Goal: Task Accomplishment & Management: Complete application form

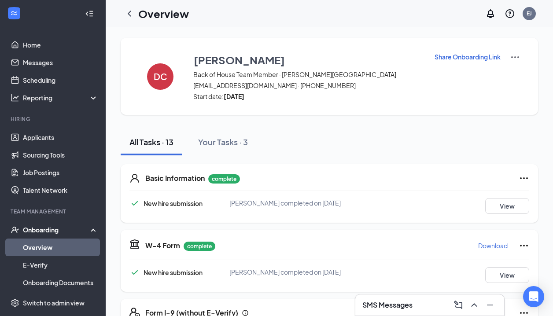
click at [134, 26] on div "Overview EJ" at bounding box center [329, 13] width 447 height 27
click at [128, 17] on icon "ChevronLeft" at bounding box center [129, 13] width 11 height 11
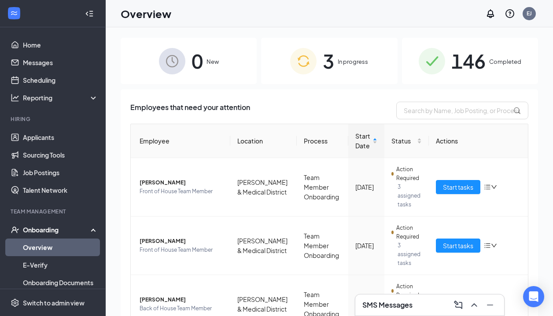
scroll to position [22, 0]
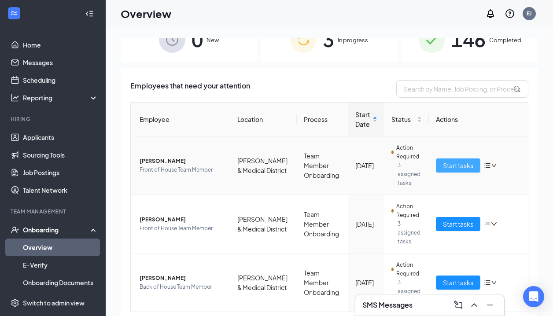
click at [451, 163] on span "Start tasks" at bounding box center [458, 166] width 30 height 10
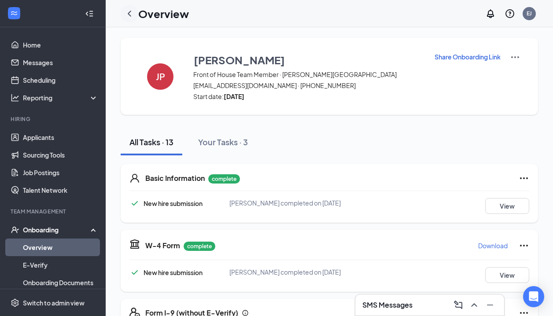
click at [125, 12] on icon "ChevronLeft" at bounding box center [129, 13] width 11 height 11
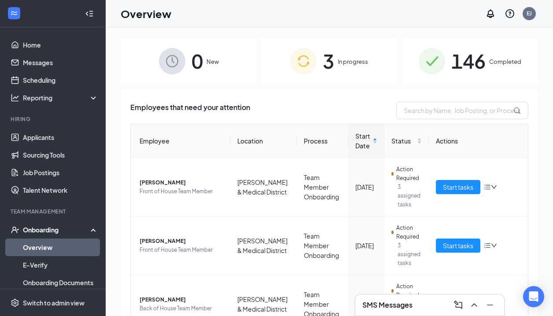
click at [481, 73] on span "146" at bounding box center [468, 61] width 34 height 30
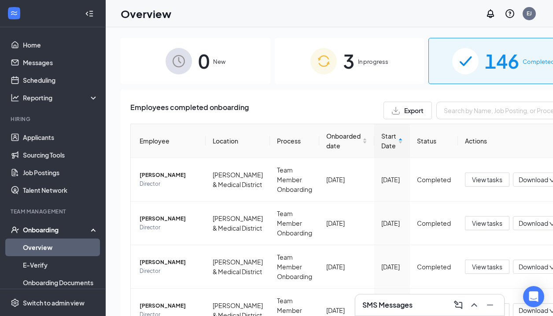
click at [361, 70] on div "3 In progress" at bounding box center [350, 61] width 150 height 46
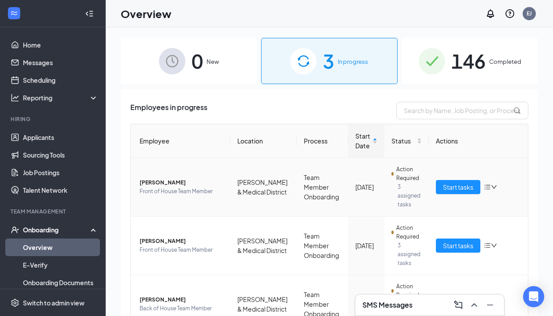
scroll to position [22, 0]
click at [454, 182] on span "Start tasks" at bounding box center [458, 187] width 30 height 10
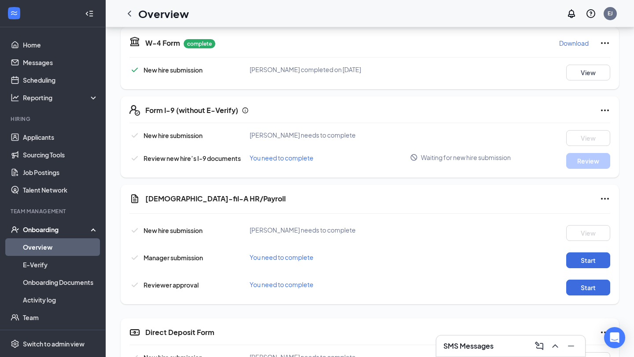
scroll to position [205, 0]
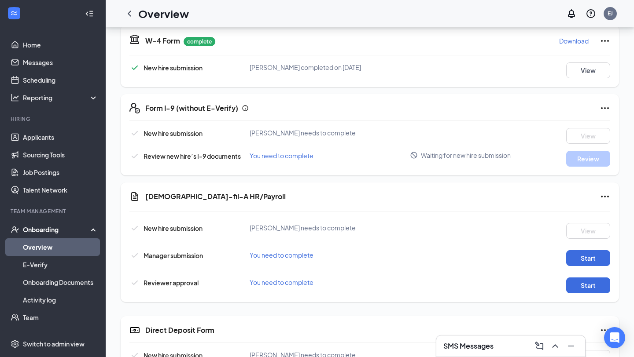
click at [552, 108] on div "Form I-9 (without E-Verify) New hire submission Jowaun D Parker needs to comple…" at bounding box center [370, 134] width 498 height 81
click at [552, 110] on div "Form I-9 (without E-Verify)" at bounding box center [377, 108] width 465 height 11
click at [489, 122] on div "Form I-9 (without E-Verify) New hire submission Jowaun D Parker needs to comple…" at bounding box center [370, 134] width 498 height 81
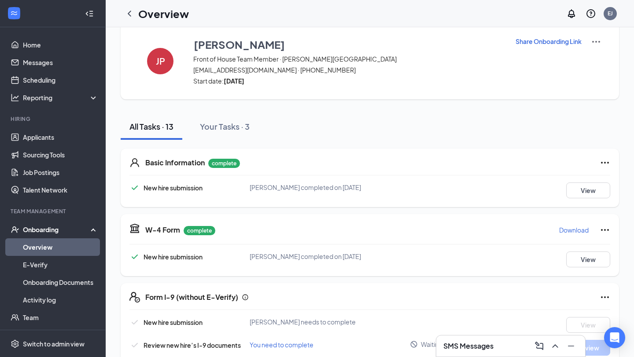
scroll to position [0, 0]
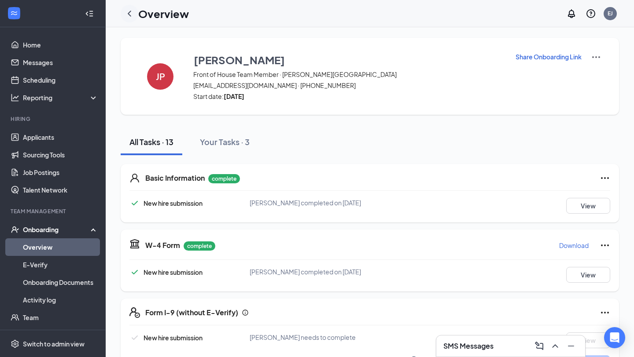
click at [126, 10] on icon "ChevronLeft" at bounding box center [129, 13] width 11 height 11
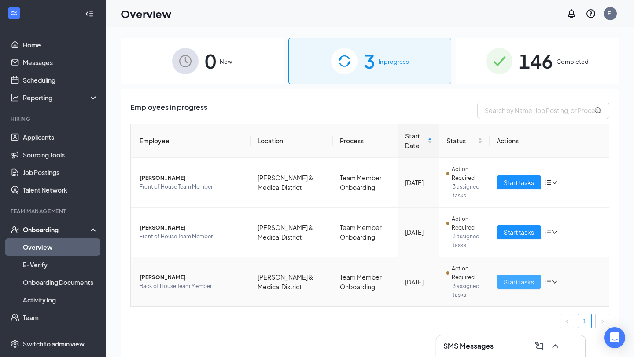
click at [519, 278] on span "Start tasks" at bounding box center [518, 282] width 30 height 10
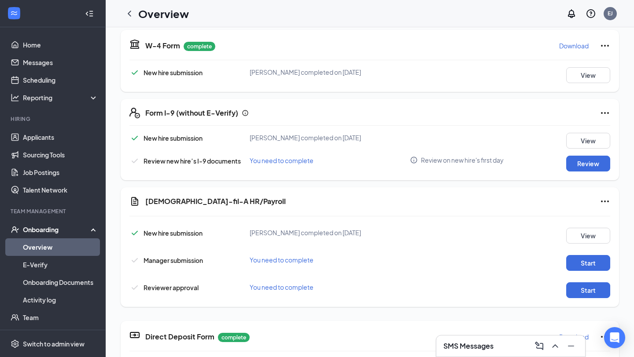
scroll to position [202, 0]
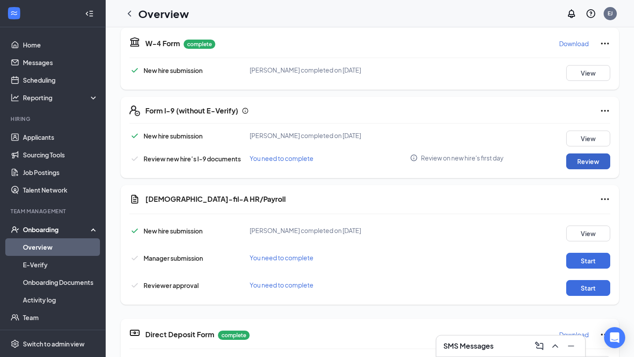
click at [552, 161] on button "Review" at bounding box center [588, 162] width 44 height 16
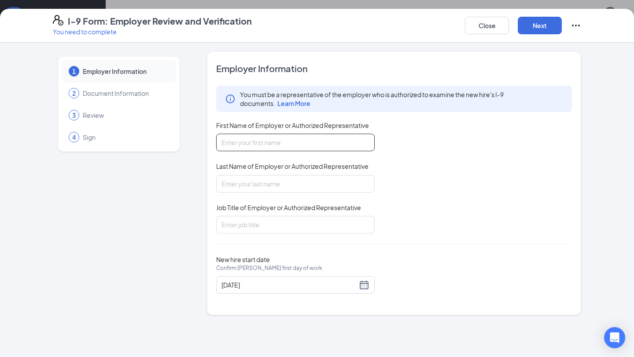
click at [276, 136] on input "First Name of Employer or Authorized Representative" at bounding box center [295, 143] width 158 height 18
type input "Elaina"
type input "Jones"
click at [274, 229] on input "Job Title of Employer or Authorized Representative" at bounding box center [295, 225] width 158 height 18
type input "Director of People"
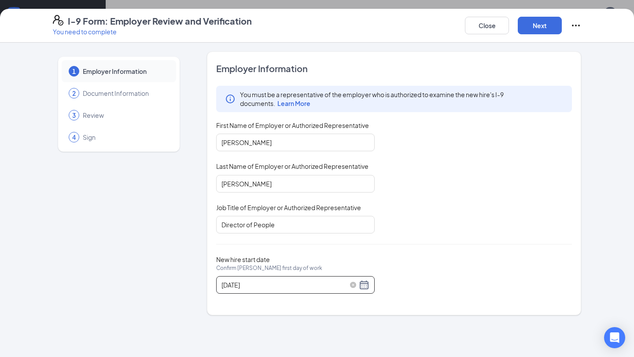
click at [369, 285] on div "10/20/2025" at bounding box center [295, 285] width 148 height 11
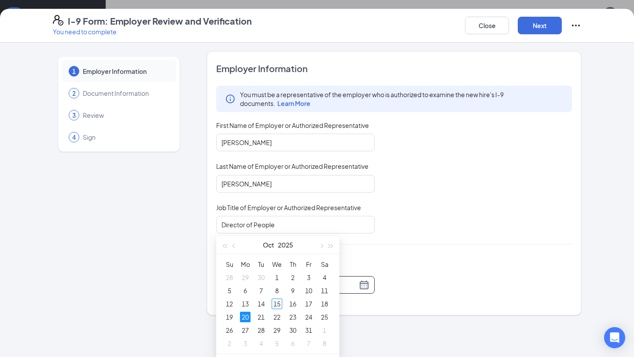
scroll to position [21, 0]
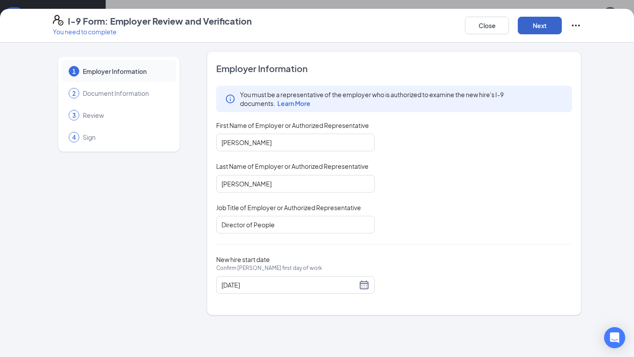
click at [539, 22] on button "Next" at bounding box center [540, 26] width 44 height 18
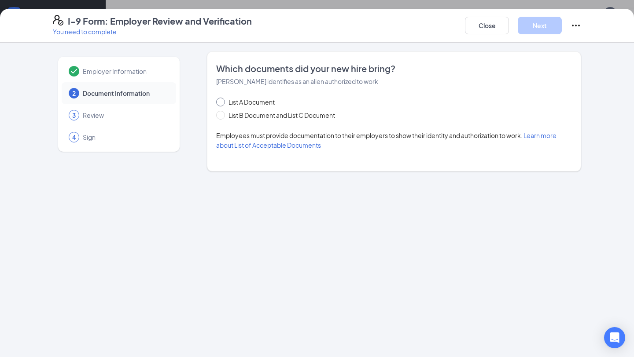
click at [222, 101] on input "List A Document" at bounding box center [219, 101] width 6 height 6
radio input "true"
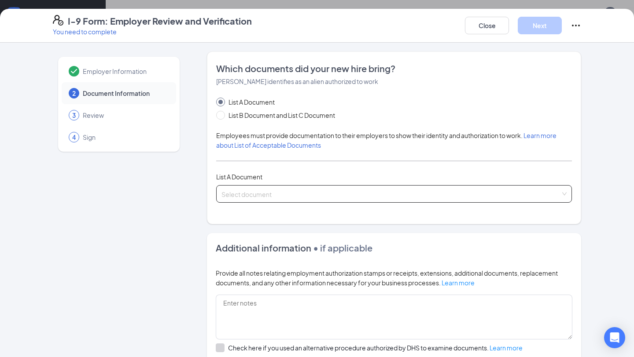
click at [274, 185] on div "Select document" at bounding box center [394, 194] width 356 height 18
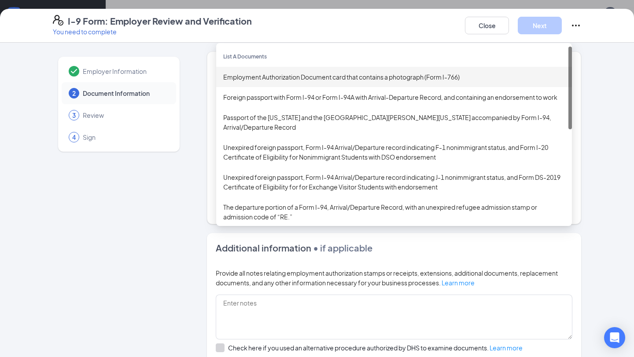
click at [310, 76] on div "Employment Authorization Document card that contains a photograph (Form I-766)" at bounding box center [394, 77] width 342 height 10
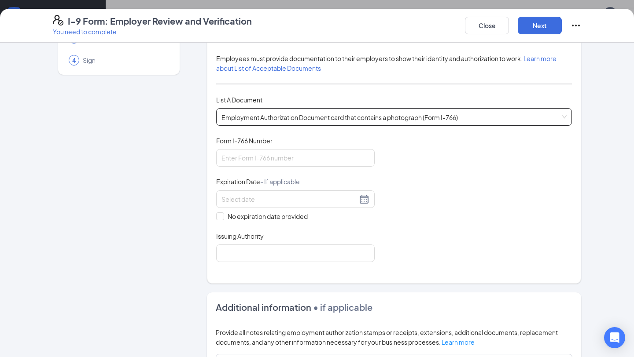
scroll to position [80, 0]
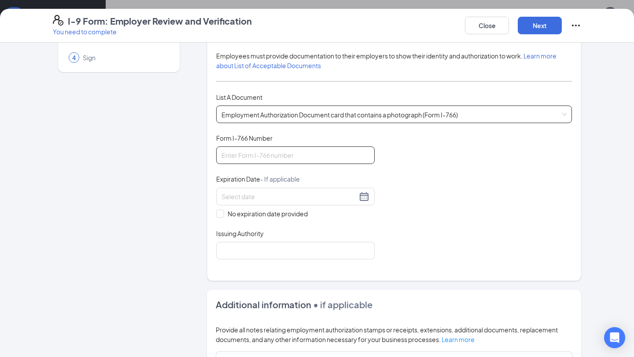
click at [300, 157] on input "Form I-766 Number" at bounding box center [295, 156] width 158 height 18
type input "IOE9759004411"
click at [224, 213] on span at bounding box center [220, 214] width 8 height 8
click at [222, 213] on input "No expiration date provided" at bounding box center [219, 213] width 6 height 6
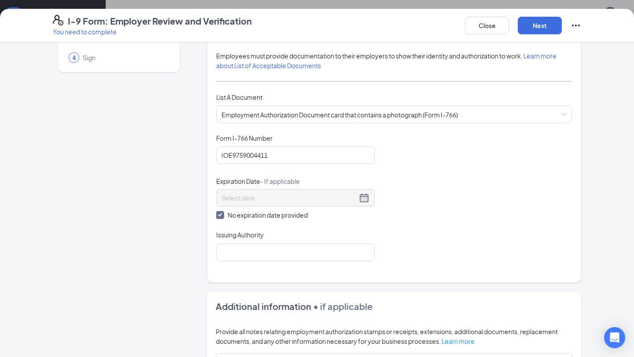
click at [221, 215] on input "No expiration date provided" at bounding box center [219, 214] width 6 height 6
checkbox input "false"
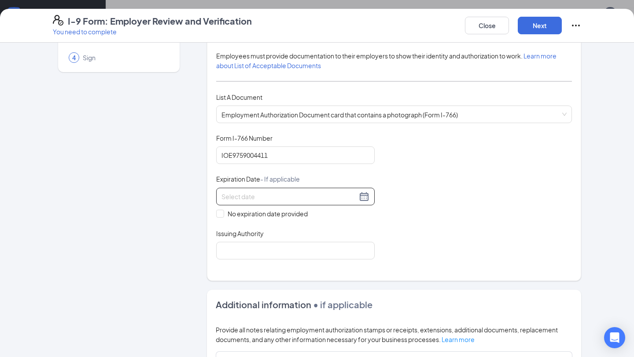
click at [361, 195] on div at bounding box center [295, 196] width 148 height 11
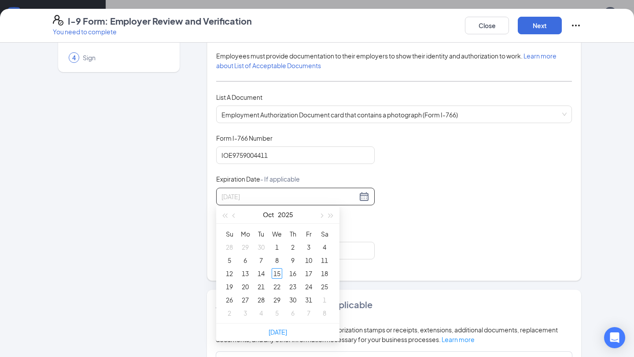
type input "10/02/2025"
click at [290, 218] on button "2025" at bounding box center [285, 215] width 15 height 18
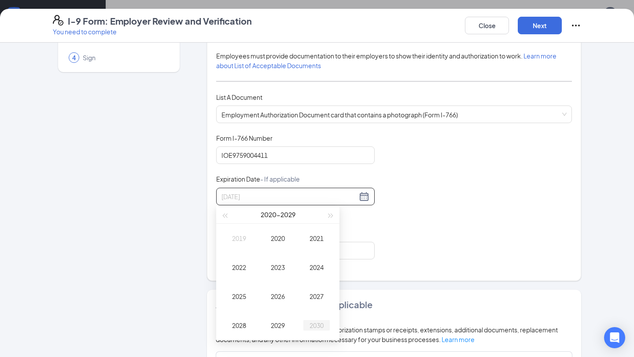
click at [321, 316] on td "2030" at bounding box center [316, 325] width 39 height 29
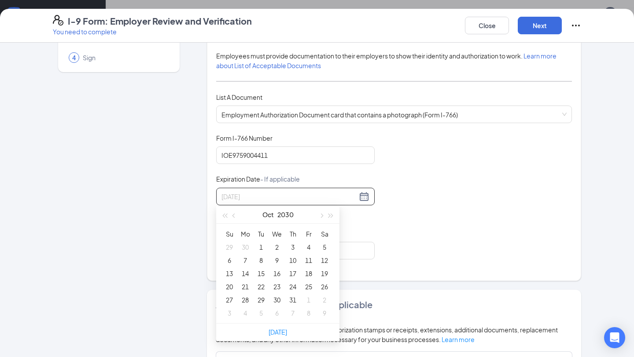
type input "10/04/2030"
click at [267, 215] on button "Oct" at bounding box center [267, 215] width 11 height 18
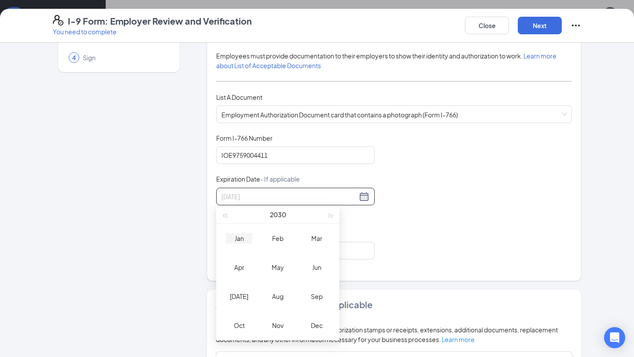
click at [247, 241] on div "Jan" at bounding box center [239, 238] width 26 height 11
type input "12/31/2029"
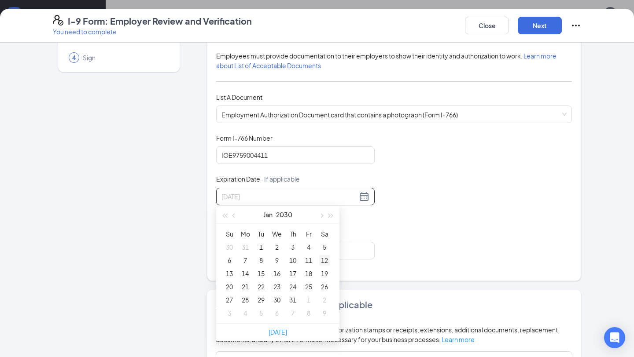
type input "01/12/2030"
click at [325, 263] on div "12" at bounding box center [324, 260] width 11 height 11
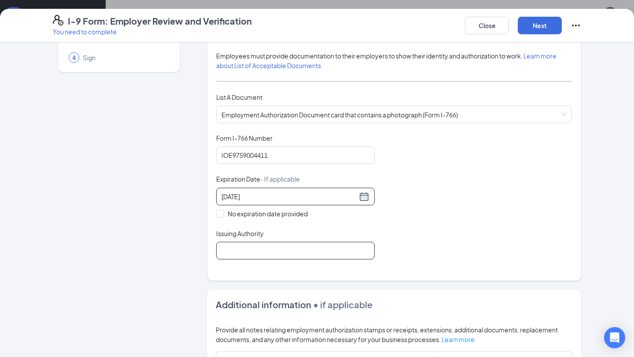
click at [238, 254] on input "Issuing Authority" at bounding box center [295, 251] width 158 height 18
type input "United States"
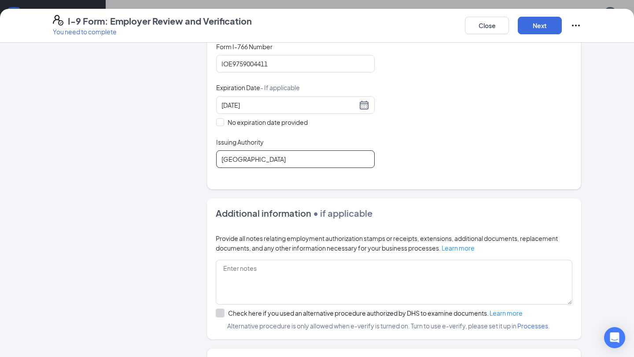
scroll to position [0, 0]
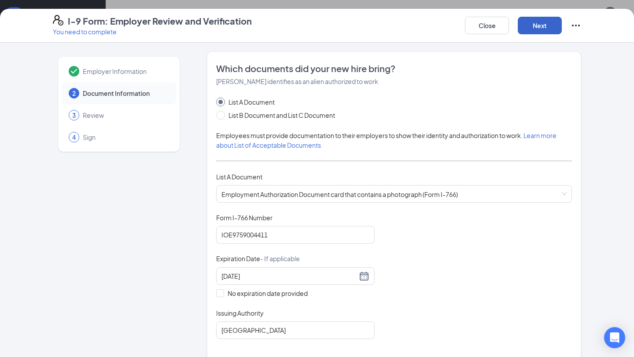
click at [543, 27] on button "Next" at bounding box center [540, 26] width 44 height 18
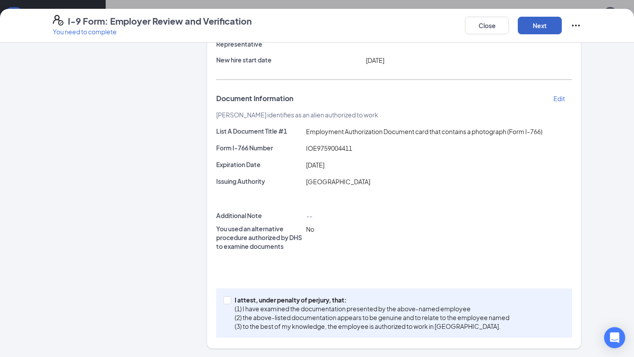
scroll to position [49, 0]
click at [232, 305] on span "I attest, under penalty of perjury, that: (1) I have examined the documentation…" at bounding box center [372, 313] width 282 height 35
click at [229, 303] on input "I attest, under penalty of perjury, that: (1) I have examined the documentation…" at bounding box center [226, 300] width 6 height 6
checkbox input "true"
click at [543, 27] on button "Next" at bounding box center [540, 26] width 44 height 18
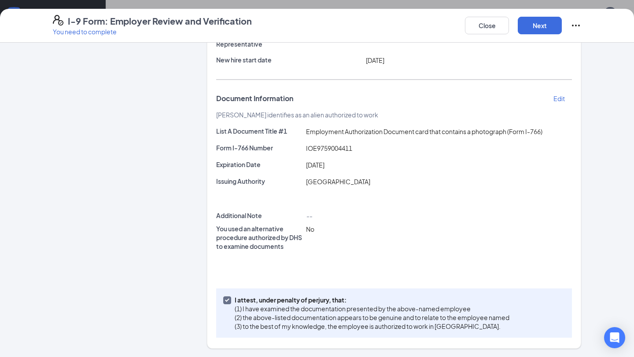
scroll to position [0, 0]
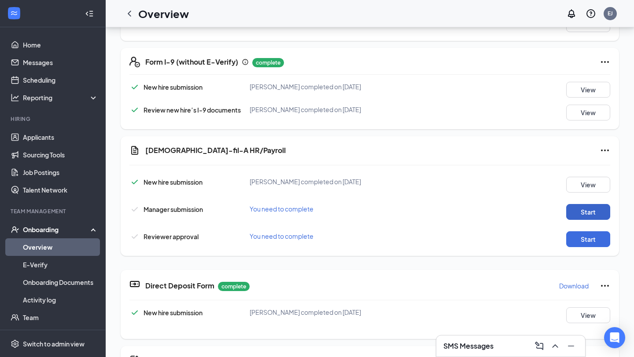
click at [552, 214] on button "Start" at bounding box center [588, 212] width 44 height 16
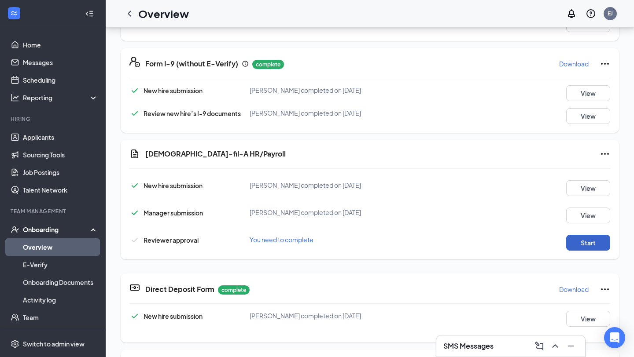
click at [552, 248] on button "Start" at bounding box center [588, 243] width 44 height 16
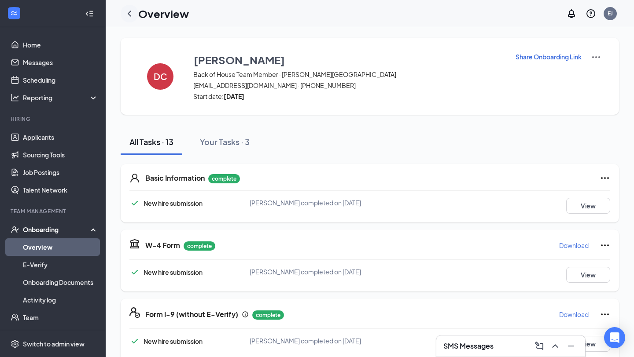
click at [132, 15] on icon "ChevronLeft" at bounding box center [129, 13] width 11 height 11
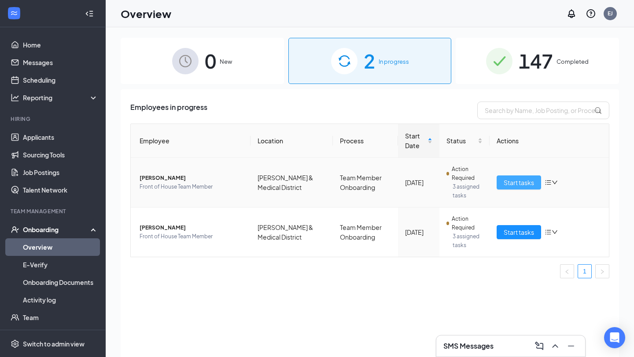
click at [522, 184] on span "Start tasks" at bounding box center [518, 183] width 30 height 10
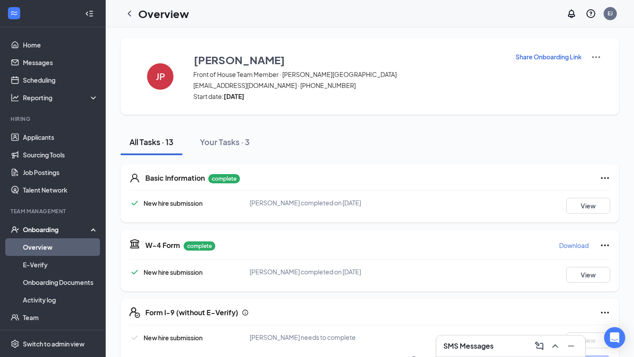
click at [552, 58] on p "Share Onboarding Link" at bounding box center [548, 56] width 66 height 9
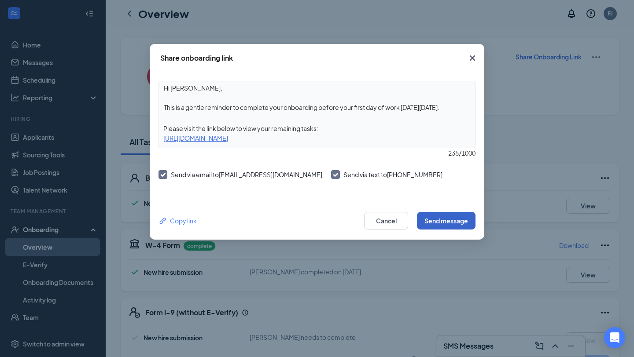
click at [431, 224] on button "Send message" at bounding box center [446, 221] width 59 height 18
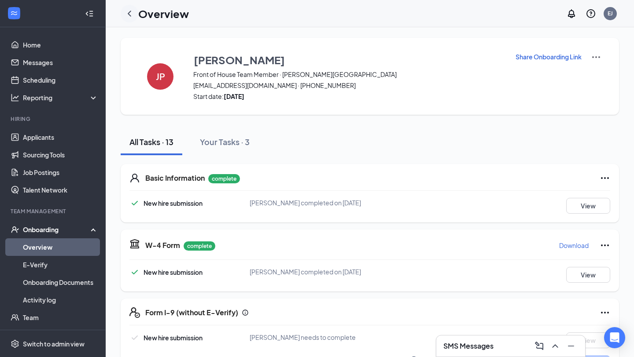
click at [131, 14] on icon "ChevronLeft" at bounding box center [129, 13] width 11 height 11
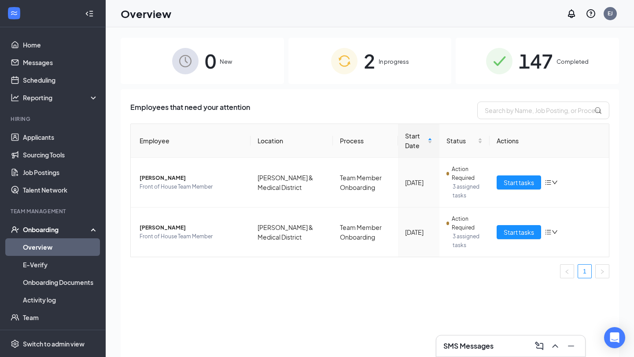
click at [408, 69] on div "2 In progress" at bounding box center [369, 61] width 163 height 46
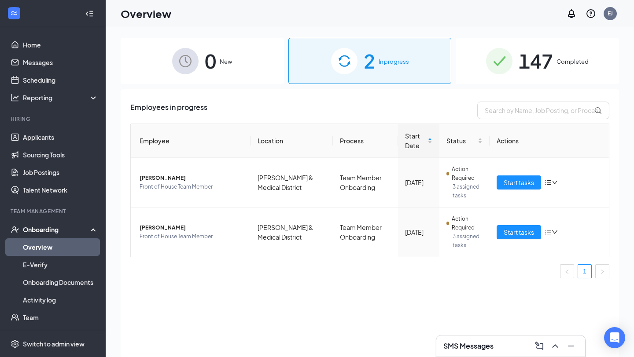
click at [531, 84] on div "0 New 2 In progress 147 Completed Employees in progress Employee Location Proce…" at bounding box center [370, 212] width 498 height 349
click at [526, 73] on span "147" at bounding box center [535, 61] width 34 height 30
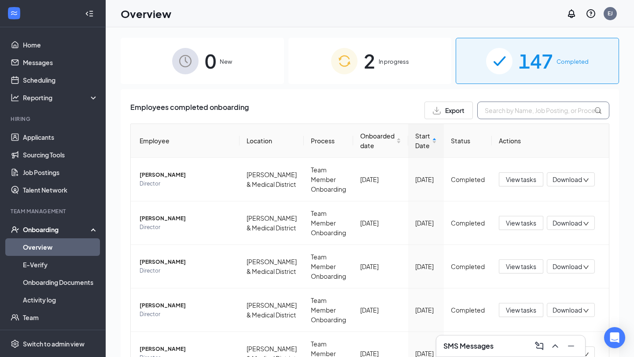
click at [507, 107] on input "text" at bounding box center [543, 111] width 132 height 18
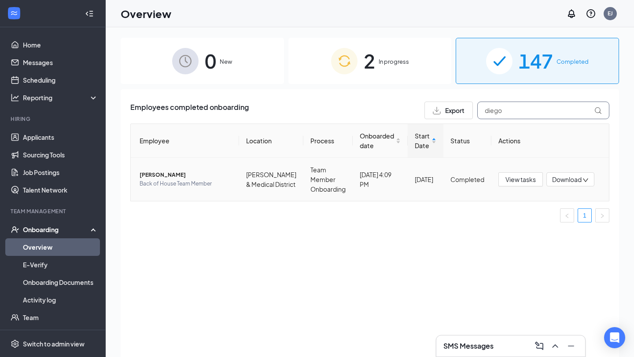
type input "diego"
click at [156, 179] on span "Diego Castillo" at bounding box center [186, 175] width 92 height 9
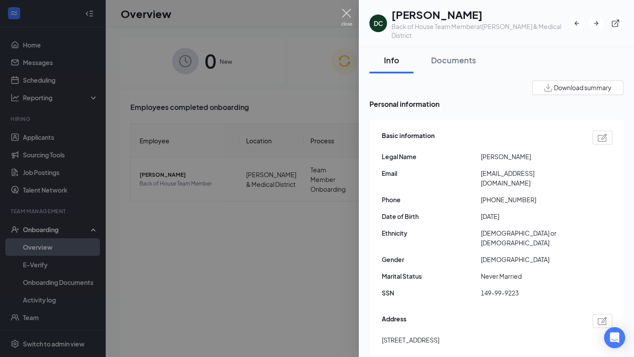
click at [343, 12] on img at bounding box center [346, 17] width 11 height 17
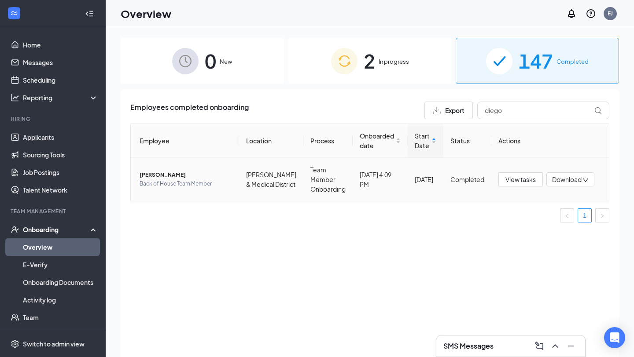
click at [156, 180] on span "Diego Castillo" at bounding box center [186, 175] width 92 height 9
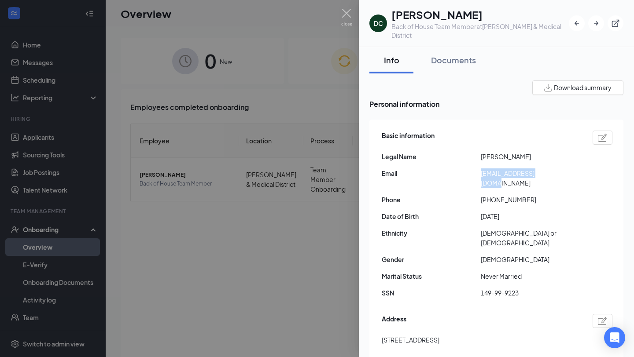
drag, startPoint x: 481, startPoint y: 165, endPoint x: 595, endPoint y: 165, distance: 114.4
click at [552, 169] on div "Email diegoacbb@icloud.com" at bounding box center [497, 178] width 231 height 19
copy span "diegoacbb@icloud.com"
click at [347, 19] on img at bounding box center [346, 17] width 11 height 17
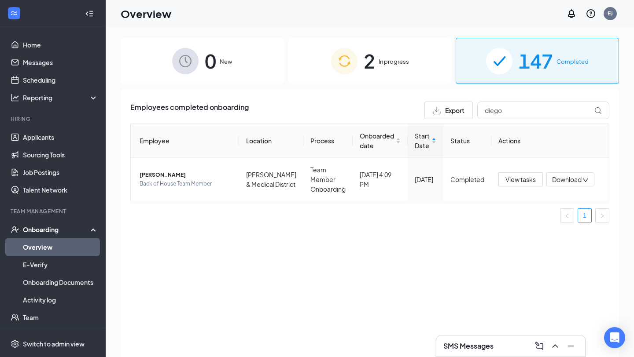
click at [365, 58] on span "2" at bounding box center [369, 61] width 11 height 30
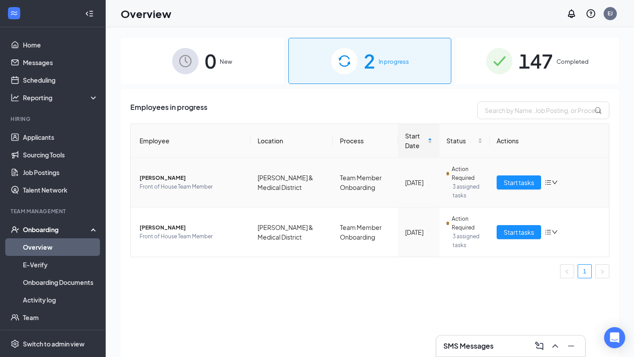
click at [162, 183] on span "Front of House Team Member" at bounding box center [192, 187] width 104 height 9
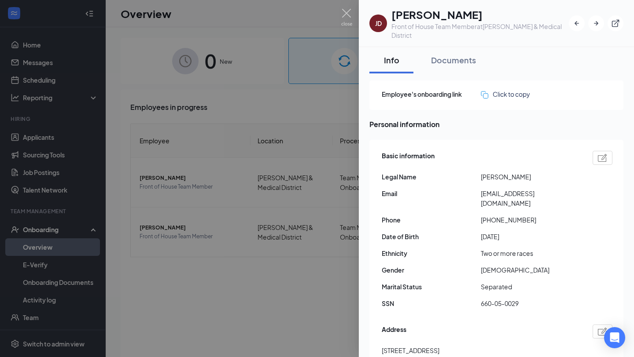
drag, startPoint x: 479, startPoint y: 195, endPoint x: 606, endPoint y: 188, distance: 126.9
click at [552, 188] on div "Basic information Legal Name Jowaun D Parker Email parkerjowaun54@gmail.com Pho…" at bounding box center [497, 232] width 231 height 167
drag, startPoint x: 480, startPoint y: 193, endPoint x: 554, endPoint y: 192, distance: 73.9
click at [552, 192] on span "parkerjowaun54@gmail.com" at bounding box center [530, 198] width 99 height 19
drag, startPoint x: 482, startPoint y: 193, endPoint x: 568, endPoint y: 198, distance: 85.9
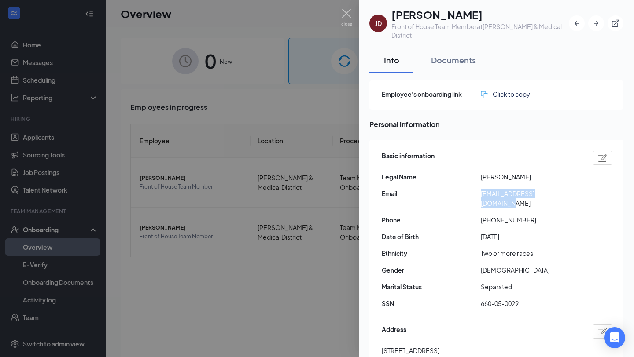
click at [552, 198] on span "parkerjowaun54@gmail.com" at bounding box center [530, 198] width 99 height 19
copy span "parkerjowaun54@gmail.com"
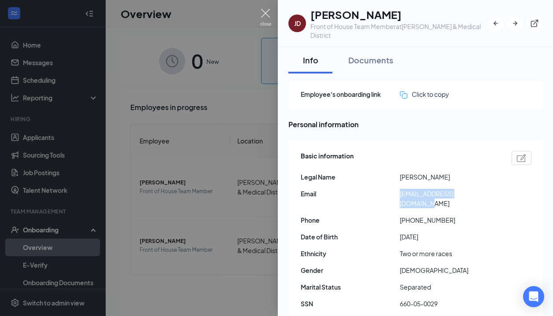
click at [269, 11] on img at bounding box center [265, 17] width 11 height 17
